Goal: Information Seeking & Learning: Learn about a topic

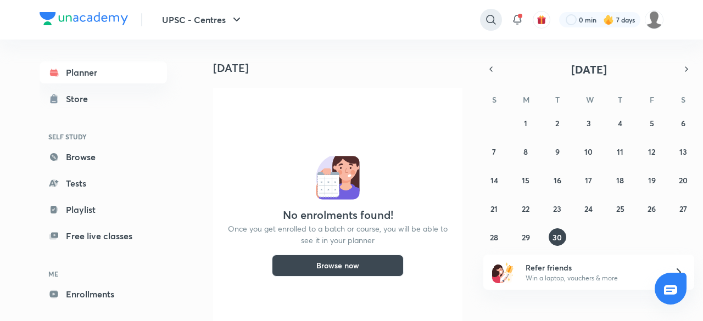
click at [484, 19] on icon at bounding box center [490, 19] width 13 height 13
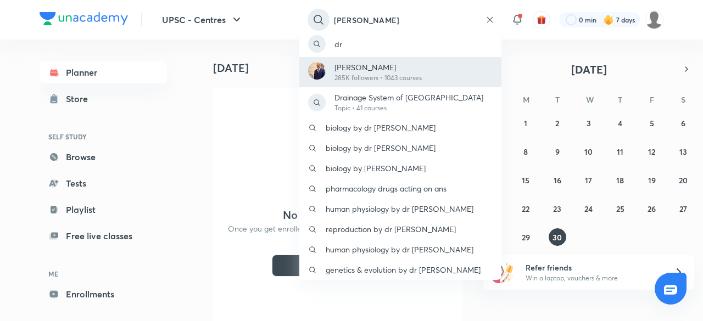
type input "[PERSON_NAME]"
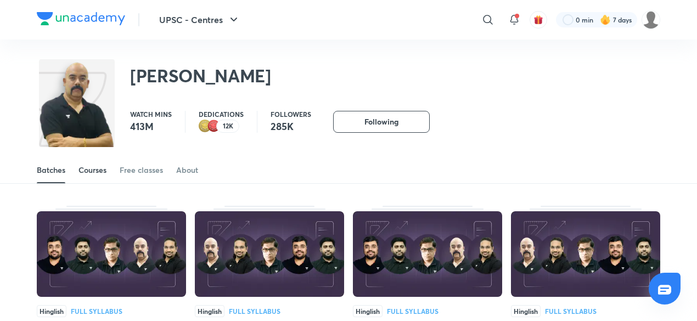
click at [100, 175] on div "Courses" at bounding box center [93, 170] width 28 height 11
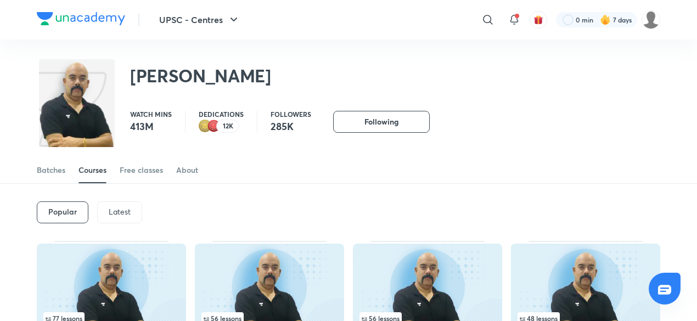
click at [123, 216] on p "Latest" at bounding box center [120, 212] width 22 height 9
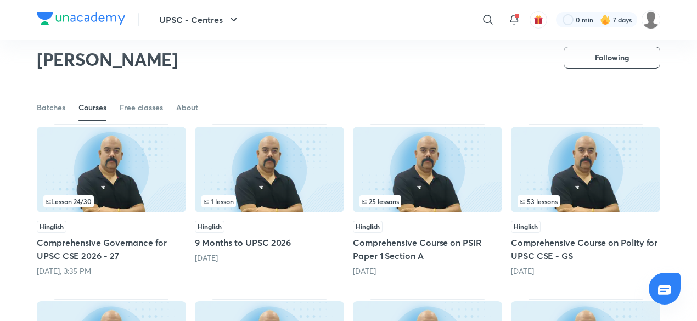
scroll to position [85, 0]
click at [597, 152] on img at bounding box center [585, 169] width 149 height 86
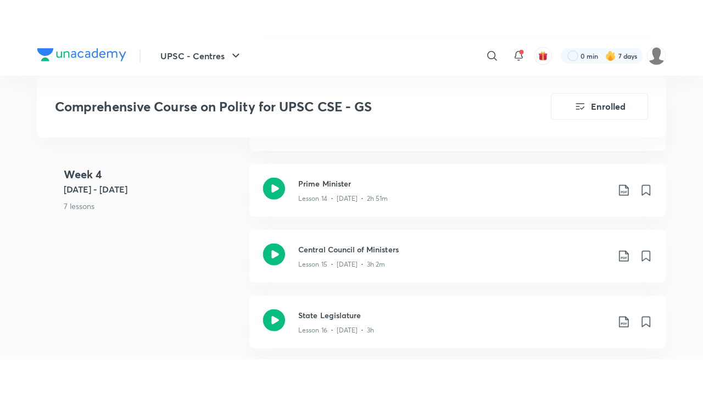
scroll to position [1637, 0]
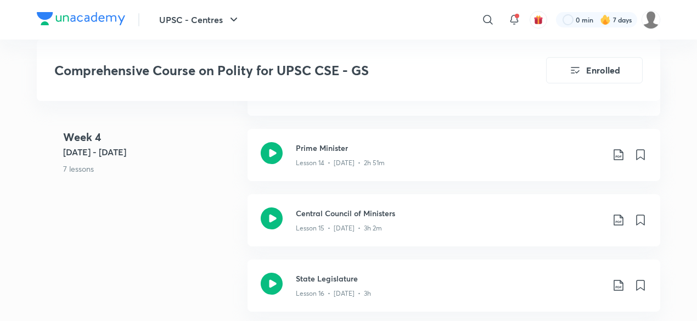
click at [430, 229] on div "Lesson 15 • [DATE] • 3h 2m" at bounding box center [449, 226] width 307 height 14
